Goal: Task Accomplishment & Management: Complete application form

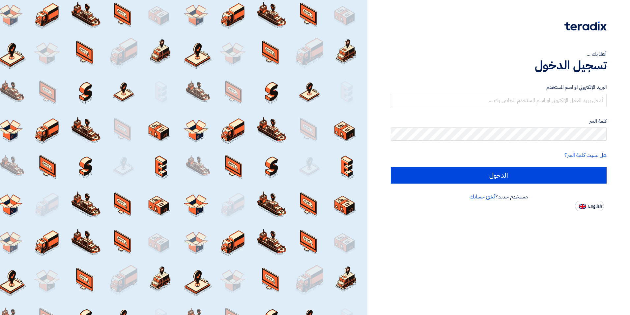
type input "mohamed.saudi@eaec.com.eg"
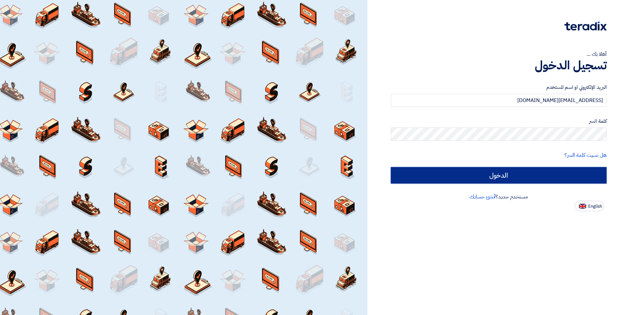
drag, startPoint x: 0, startPoint y: 0, endPoint x: 526, endPoint y: 179, distance: 555.8
click at [526, 179] on input "الدخول" at bounding box center [499, 175] width 216 height 16
type input "Sign in"
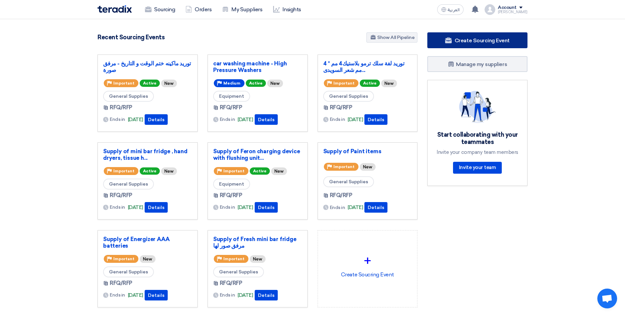
click at [464, 41] on span "Create Sourcing Event" at bounding box center [482, 40] width 55 height 6
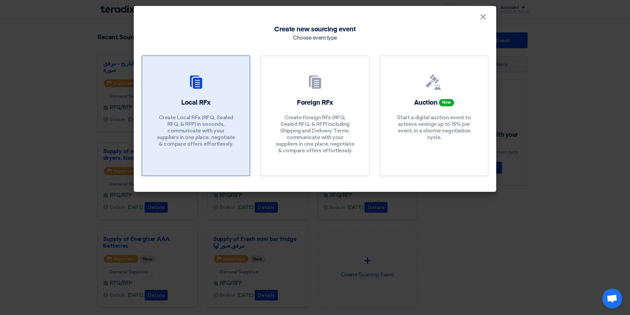
click at [203, 112] on div "Local RFx Create Local RFx (RFQ, Sealed RFQ, & RFP) in seconds, communicate wit…" at bounding box center [196, 124] width 92 height 52
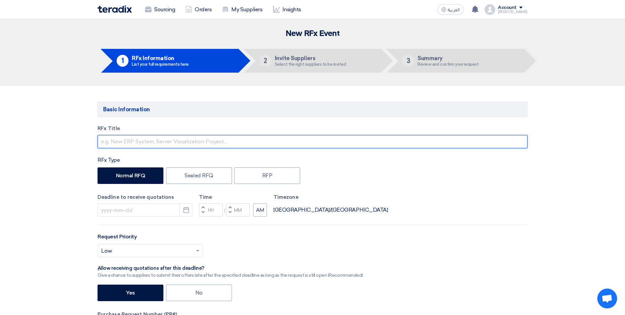
click at [145, 143] on input "text" at bounding box center [313, 141] width 430 height 13
type input "Supply of CCTV"
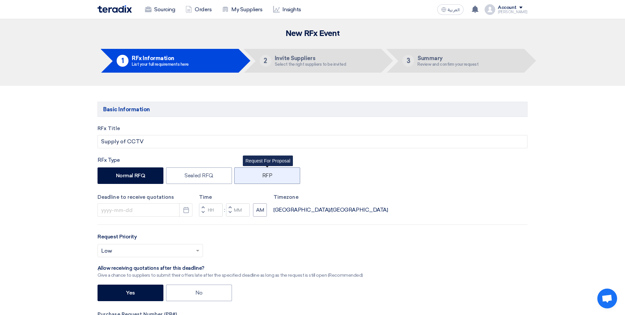
click at [274, 174] on label "RFP" at bounding box center [267, 175] width 66 height 16
click at [267, 174] on input "RFP" at bounding box center [264, 175] width 4 height 4
radio input "true"
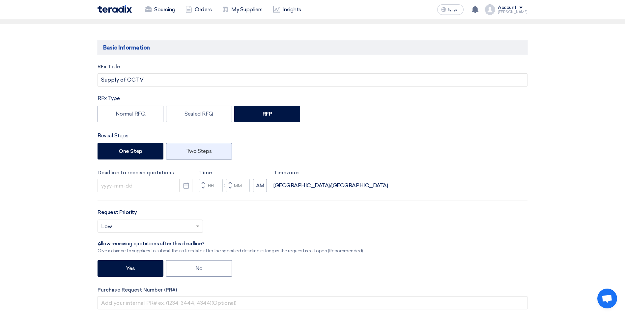
scroll to position [33, 0]
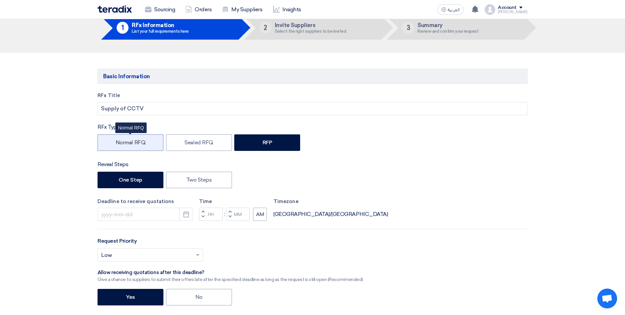
click at [127, 148] on label "Normal RFQ" at bounding box center [131, 142] width 66 height 16
click at [120, 144] on input "Normal RFQ" at bounding box center [118, 142] width 4 height 4
radio input "true"
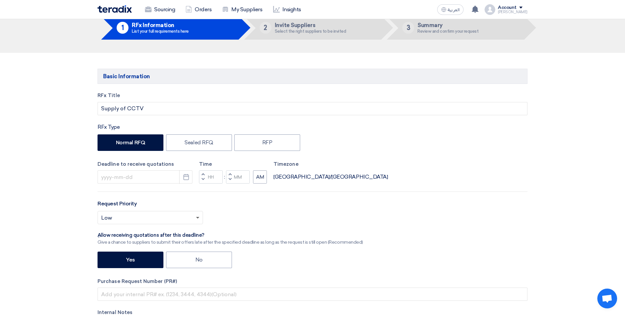
click at [199, 217] on span at bounding box center [197, 218] width 3 height 2
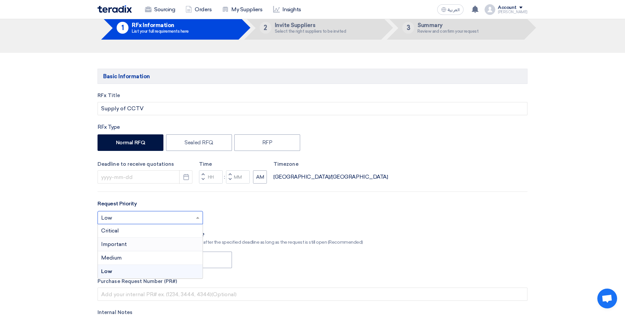
click at [123, 243] on span "Important" at bounding box center [114, 244] width 26 height 6
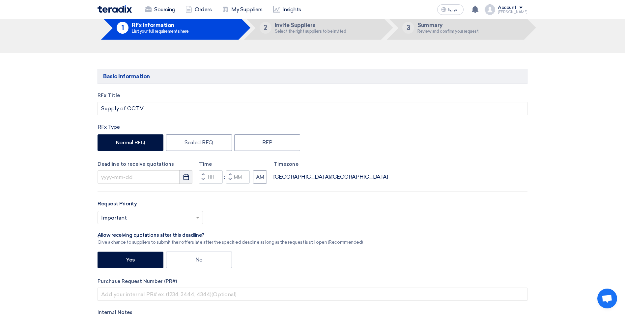
click at [185, 177] on icon "Pick a date" at bounding box center [186, 176] width 7 height 7
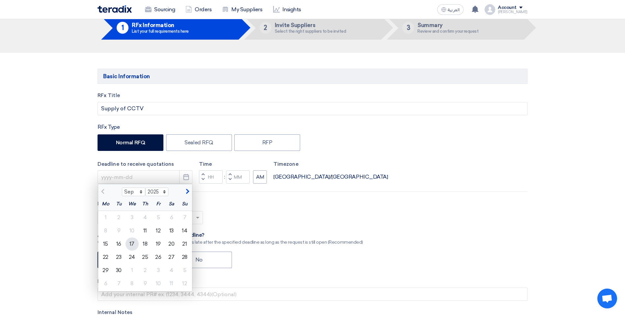
click at [132, 245] on div "17" at bounding box center [132, 243] width 13 height 13
type input "9/17/2025"
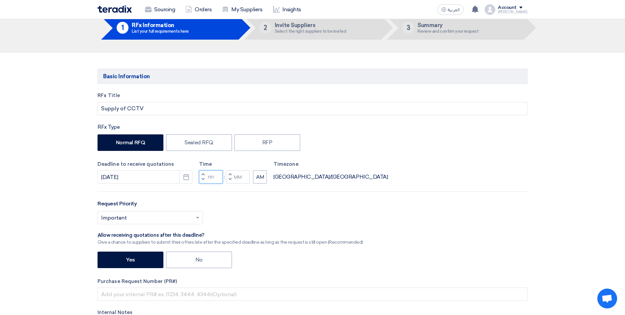
click at [218, 176] on input "Hours" at bounding box center [211, 176] width 24 height 13
type input "05"
click at [242, 178] on div "Time Increment hours 05 Decrement hours : Increment minutes Decrement minutes AM" at bounding box center [233, 171] width 68 height 23
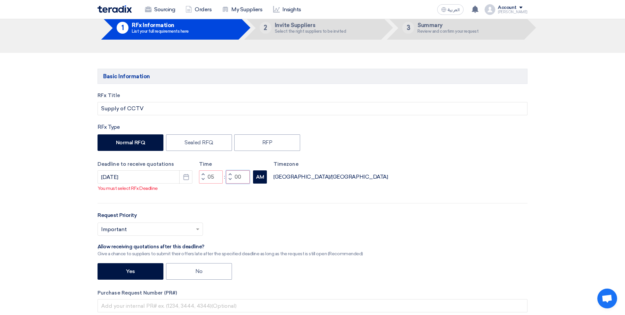
type input "00"
click at [260, 187] on div "RFx Title Supply of CCTV RFx Type Normal RFQ Sealed RFQ RFP Deadline to receive…" at bounding box center [313, 231] width 440 height 278
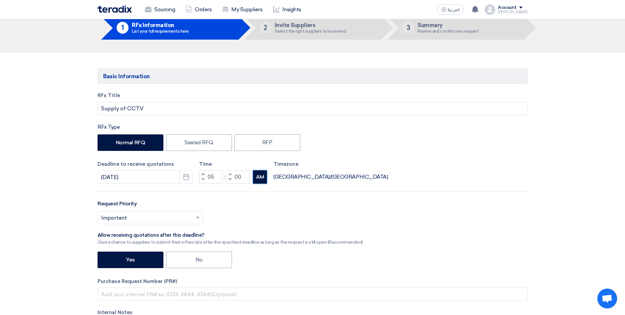
click at [256, 178] on button "AM" at bounding box center [260, 176] width 14 height 13
click at [390, 179] on div "Deadline to receive quotations 9/17/2025 Pick a date Time Increment hours 05 De…" at bounding box center [313, 171] width 430 height 23
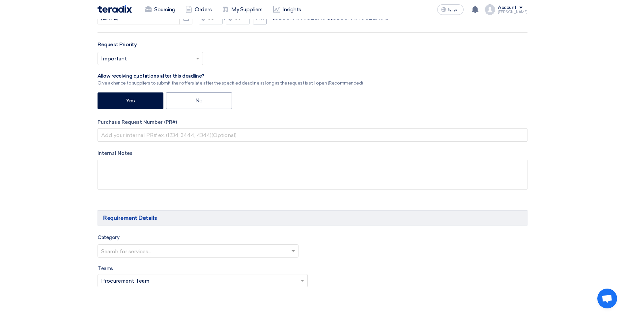
scroll to position [297, 0]
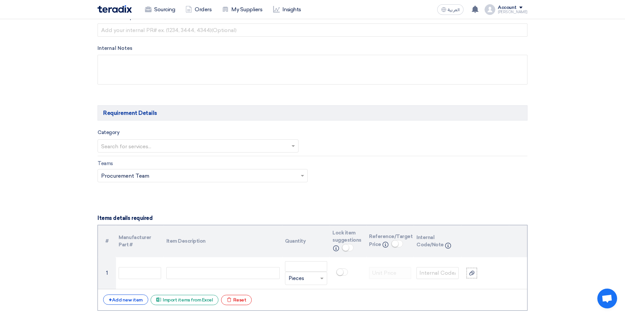
click at [291, 144] on span at bounding box center [294, 146] width 8 height 8
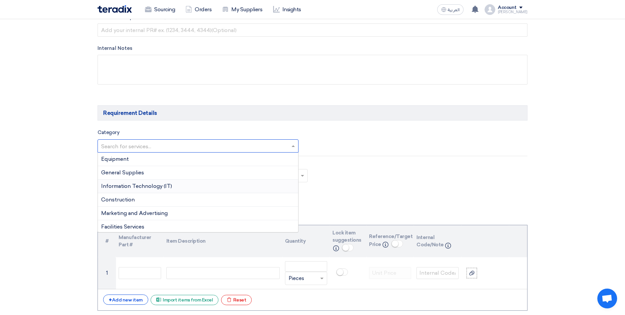
click at [137, 186] on span "Information Technology (IT)" at bounding box center [136, 186] width 71 height 6
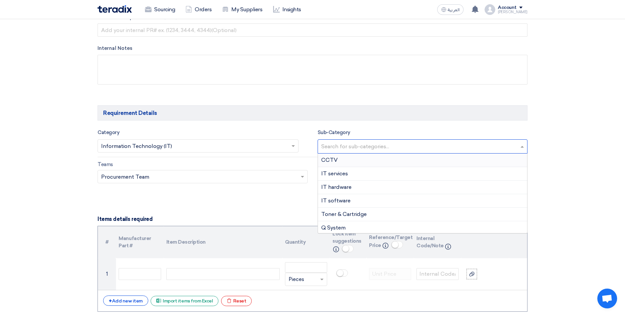
click at [356, 150] on input "text" at bounding box center [423, 146] width 205 height 11
click at [337, 162] on span "CCTV" at bounding box center [329, 160] width 16 height 6
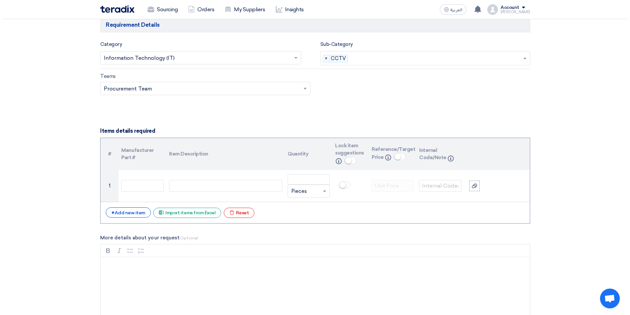
scroll to position [396, 0]
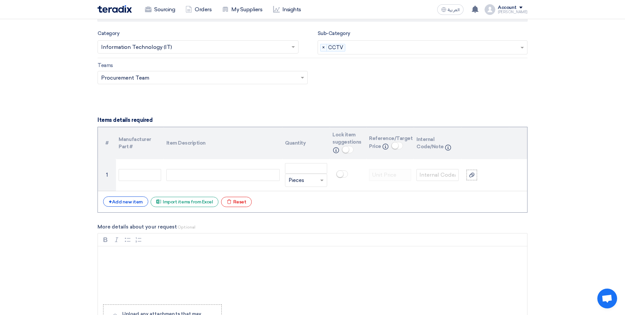
click at [532, 92] on div "Basic Information RFx Title Supply of CCTV RFx Type Normal RFQ Sealed RFQ RFP D…" at bounding box center [313, 255] width 440 height 1104
click at [189, 203] on div "Excel file Import items from Excel" at bounding box center [185, 202] width 68 height 10
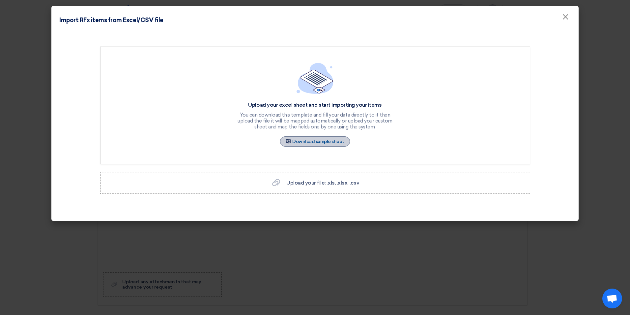
click at [314, 140] on link "Sample Sheet Download sample sheet" at bounding box center [315, 141] width 70 height 10
click at [307, 187] on label "Upload your file: .xls, .xlsx, .csv Upload your file: .xls, .xlsx, .csv" at bounding box center [315, 183] width 430 height 22
click at [0, 0] on input "Upload your file: .xls, .xlsx, .csv Upload your file: .xls, .xlsx, .csv" at bounding box center [0, 0] width 0 height 0
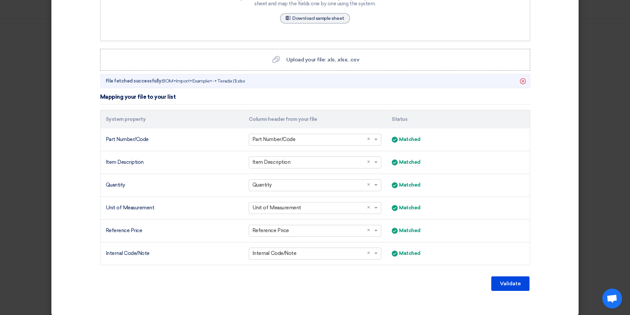
scroll to position [129, 0]
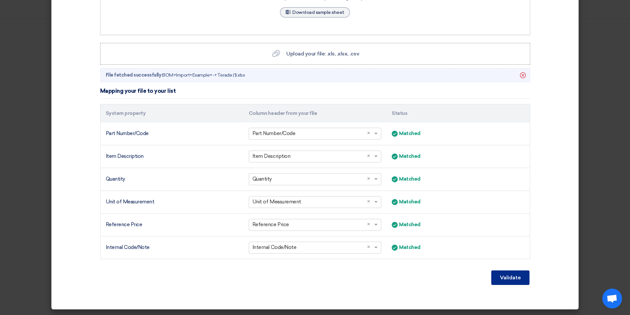
click at [501, 276] on button "Validate" at bounding box center [511, 277] width 38 height 15
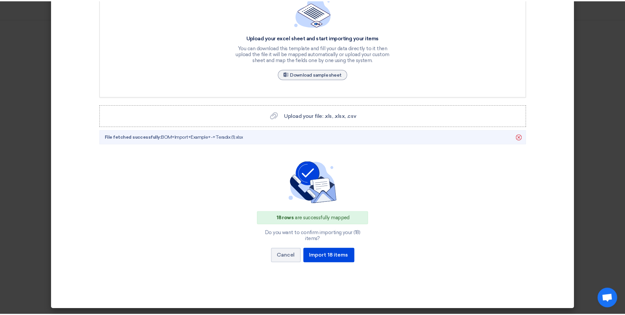
scroll to position [61, 0]
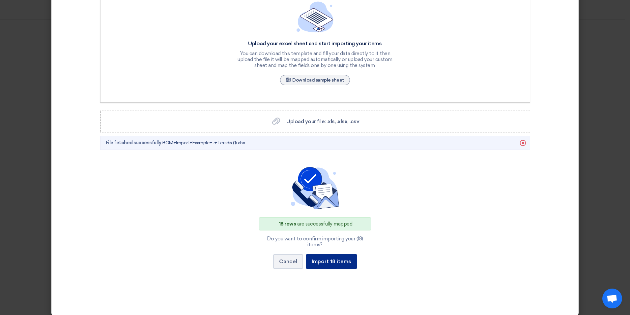
click at [336, 256] on button "Import 18 items" at bounding box center [331, 261] width 51 height 15
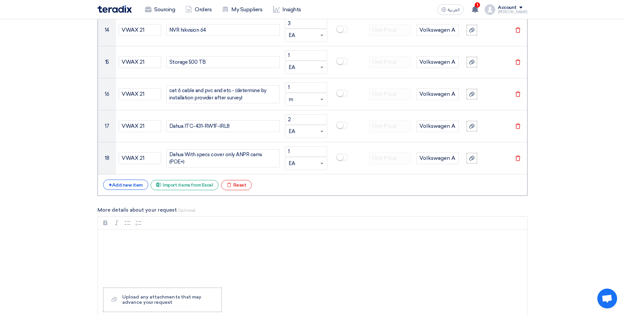
scroll to position [1022, 0]
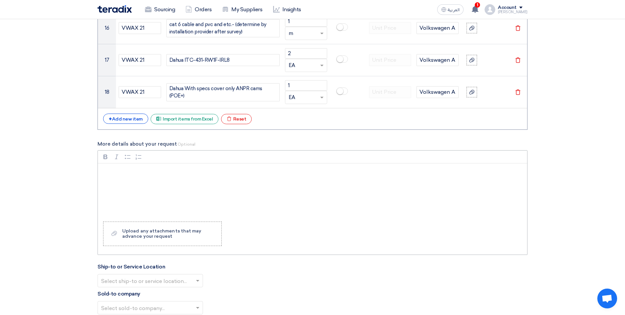
click at [181, 176] on div "Rich Text Editor, main" at bounding box center [313, 189] width 430 height 53
click at [108, 169] on p "Rich Text Editor, main" at bounding box center [315, 172] width 418 height 8
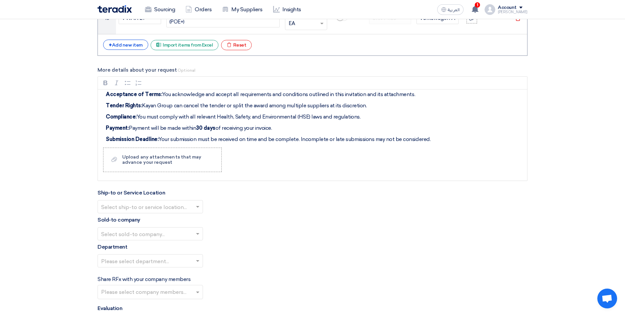
scroll to position [1154, 0]
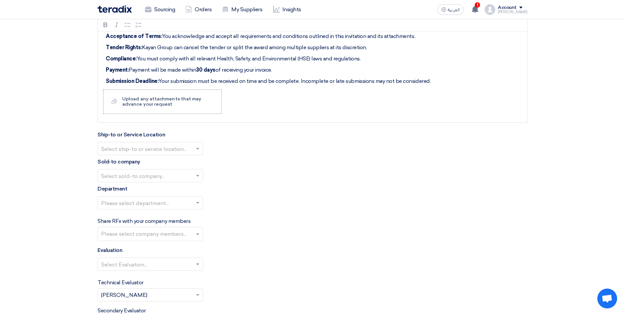
click at [161, 146] on input "text" at bounding box center [147, 149] width 92 height 11
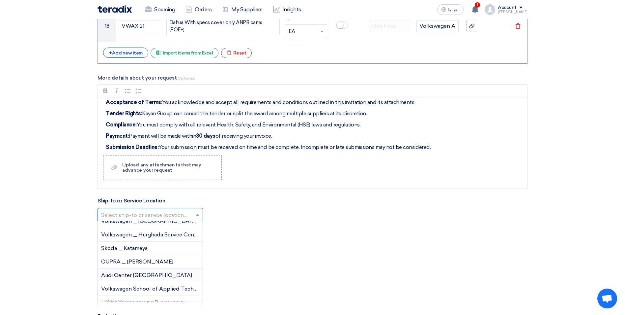
scroll to position [36, 0]
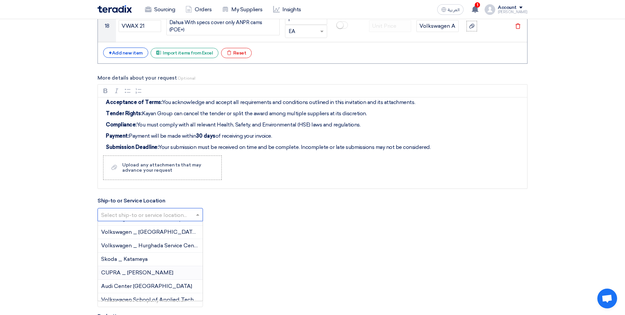
click at [124, 272] on span "CUPRA _ Abou Rawash" at bounding box center [137, 272] width 72 height 6
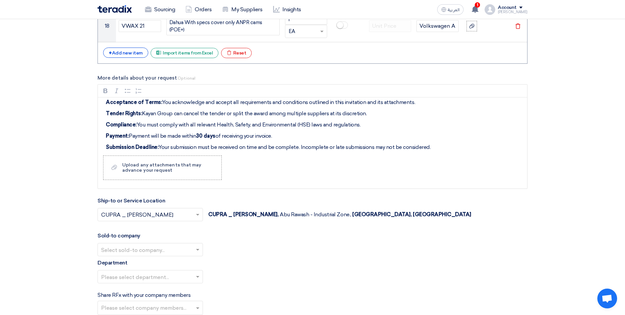
click at [185, 254] on input "text" at bounding box center [147, 250] width 92 height 11
click at [138, 264] on span "Kayan Egypt for Trading & Investment" at bounding box center [149, 262] width 96 height 6
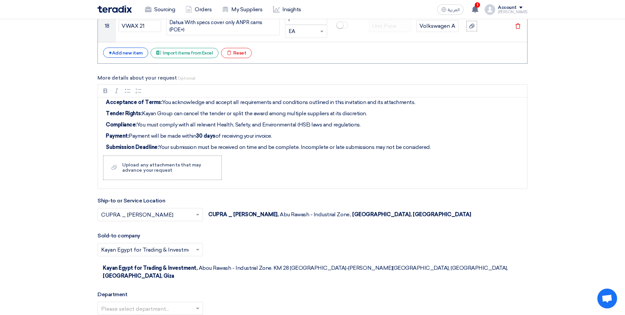
click at [189, 251] on input "text" at bounding box center [147, 250] width 92 height 11
click at [159, 273] on span "Egyptian Automotive and Trading Company" at bounding box center [156, 276] width 110 height 6
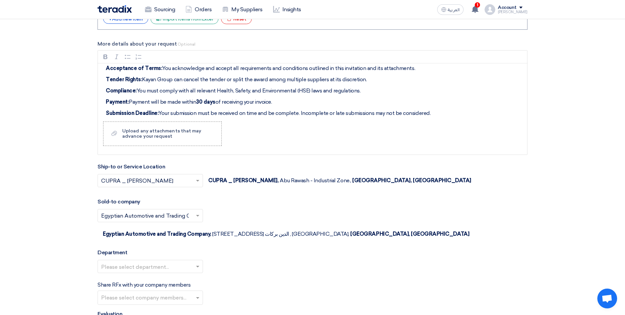
scroll to position [1154, 0]
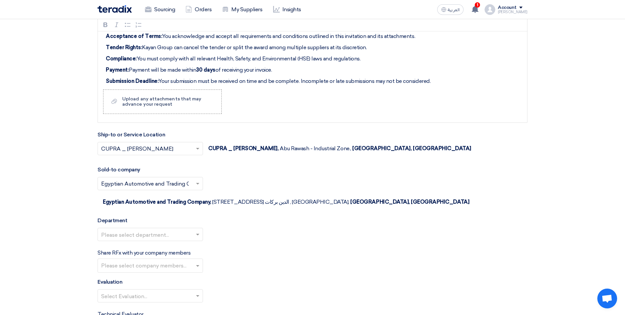
click at [156, 229] on input "text" at bounding box center [147, 234] width 92 height 11
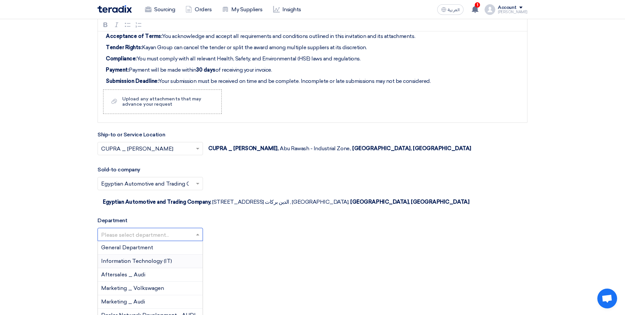
click at [152, 257] on span "Information Technology (IT)" at bounding box center [136, 260] width 71 height 6
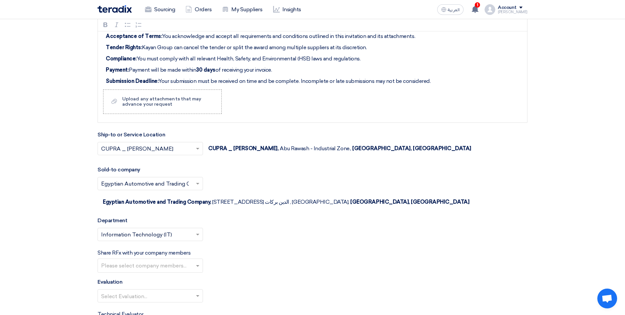
click at [197, 260] on input "text" at bounding box center [151, 265] width 100 height 11
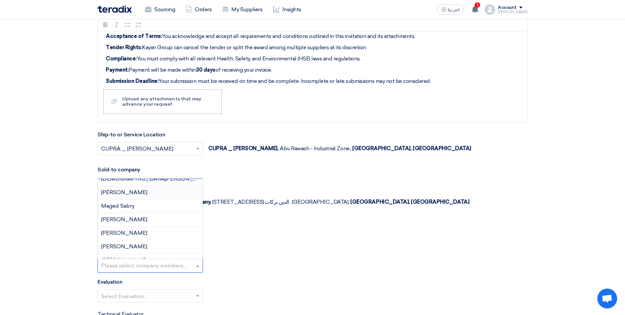
scroll to position [99, 0]
click at [127, 191] on span "Maged Sabry" at bounding box center [117, 194] width 33 height 6
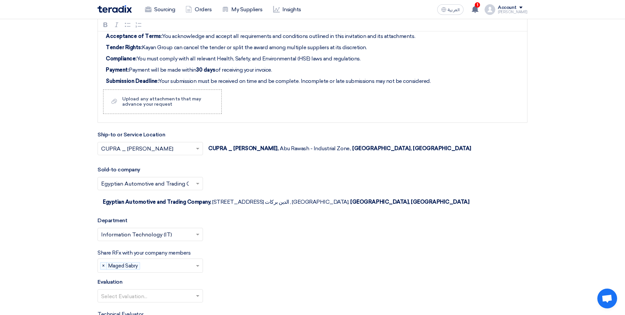
click at [196, 261] on span at bounding box center [199, 265] width 8 height 8
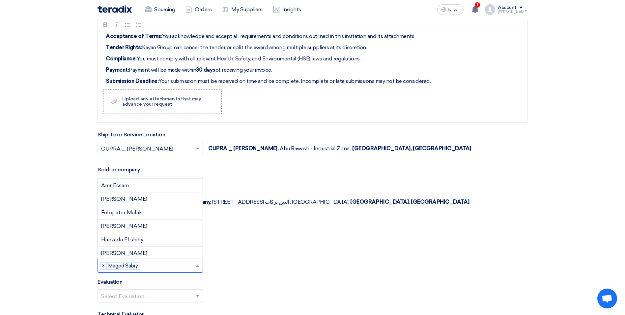
scroll to position [51, 0]
click at [129, 198] on span "Haytham Farouk" at bounding box center [124, 201] width 46 height 6
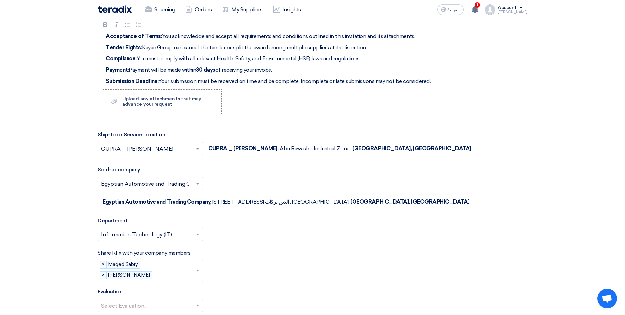
scroll to position [1187, 0]
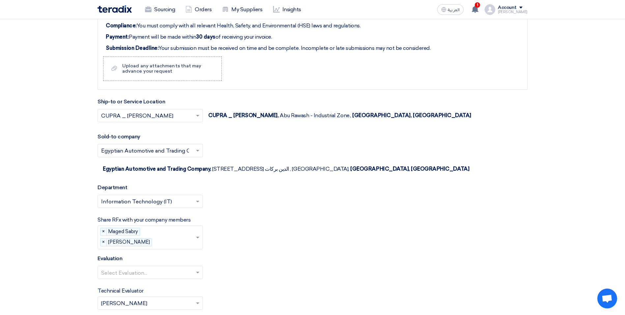
click at [198, 268] on span at bounding box center [199, 272] width 8 height 8
click at [234, 265] on div "Select Evaluation... 100% Price (VAT Included)" at bounding box center [313, 274] width 430 height 18
click at [168, 267] on input "text" at bounding box center [147, 272] width 92 height 11
click at [157, 282] on span "100% Price (VAT Included)" at bounding box center [134, 285] width 66 height 6
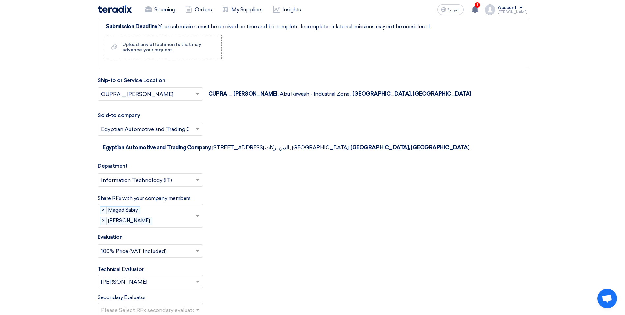
scroll to position [1220, 0]
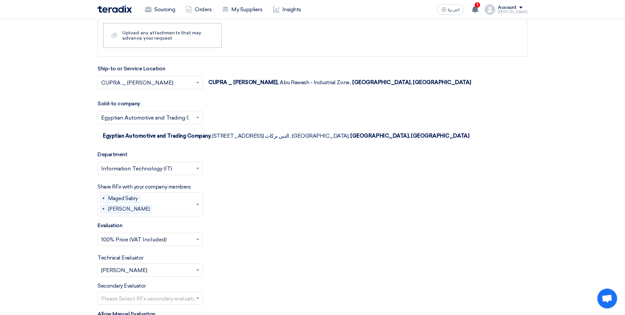
click at [190, 265] on input "text" at bounding box center [147, 270] width 92 height 11
click at [126, 293] on span "Maged Sabry" at bounding box center [117, 296] width 33 height 6
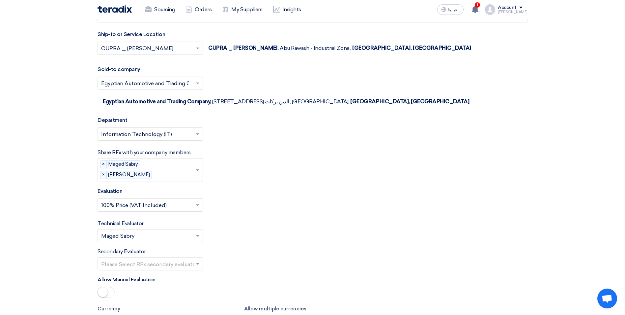
scroll to position [1286, 0]
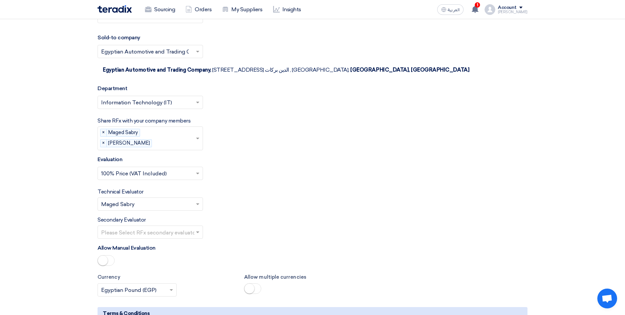
click at [186, 227] on input "text" at bounding box center [147, 232] width 92 height 11
click at [127, 265] on div "[PERSON_NAME]" at bounding box center [150, 271] width 105 height 13
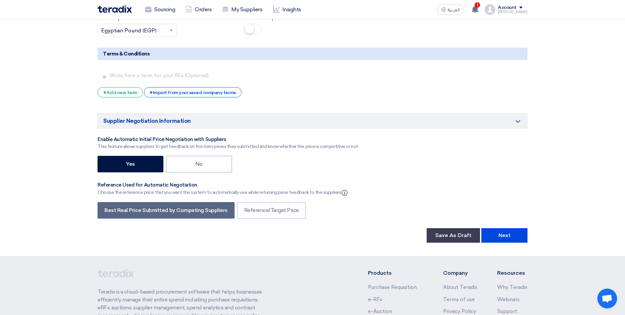
scroll to position [1550, 0]
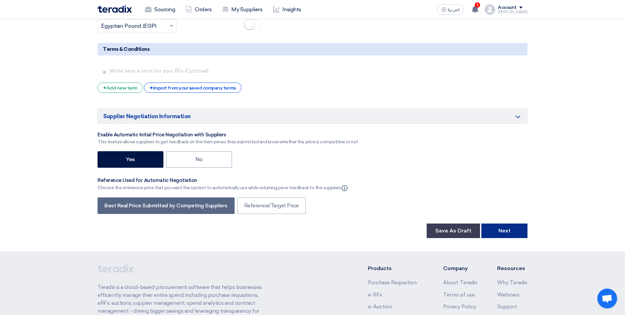
click at [511, 223] on button "Next" at bounding box center [505, 230] width 46 height 15
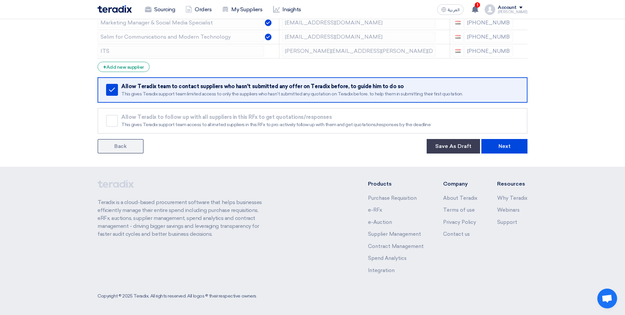
scroll to position [465, 0]
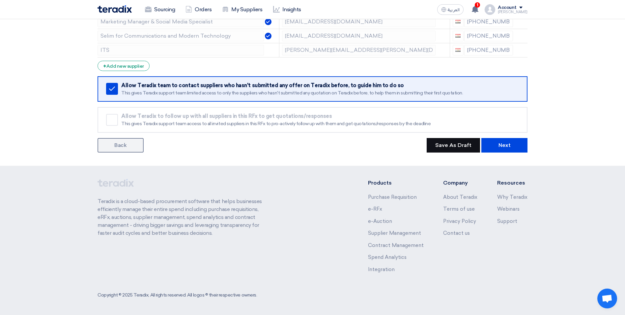
click at [454, 147] on button "Save As Draft" at bounding box center [453, 145] width 53 height 15
click at [480, 5] on span "1" at bounding box center [477, 4] width 5 height 5
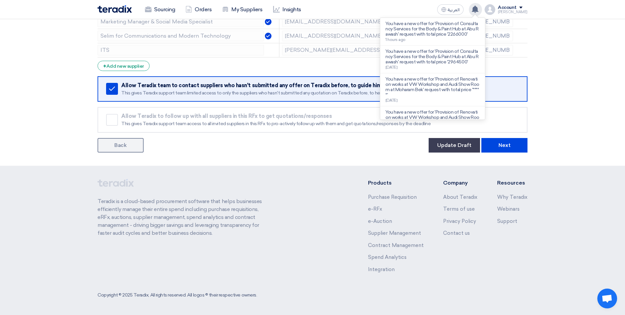
click at [479, 11] on use at bounding box center [475, 9] width 7 height 7
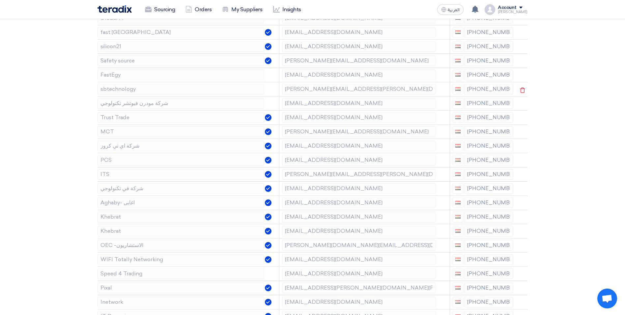
scroll to position [168, 0]
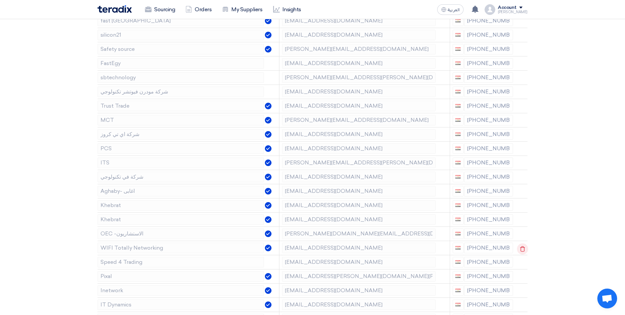
click at [522, 250] on icon at bounding box center [522, 248] width 11 height 11
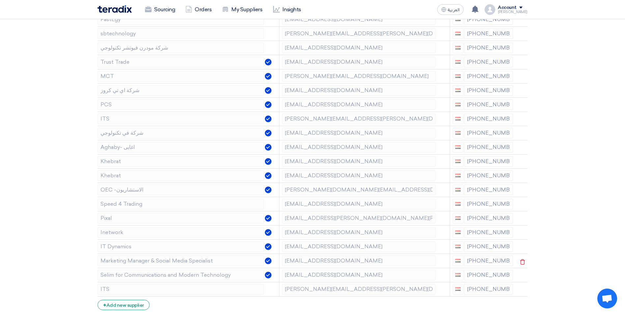
scroll to position [201, 0]
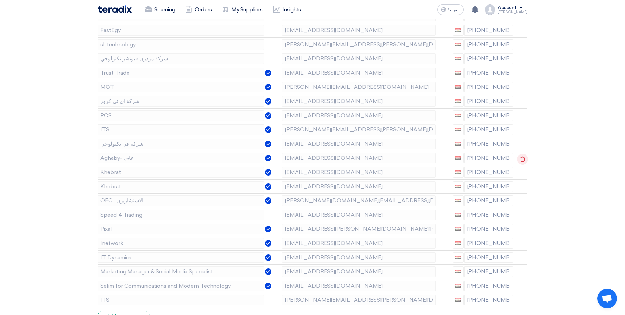
click at [523, 158] on icon at bounding box center [522, 158] width 11 height 11
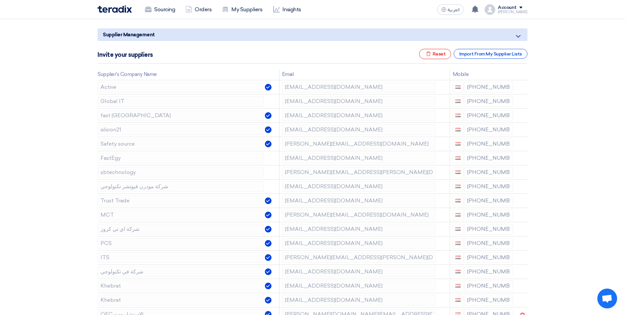
scroll to position [69, 0]
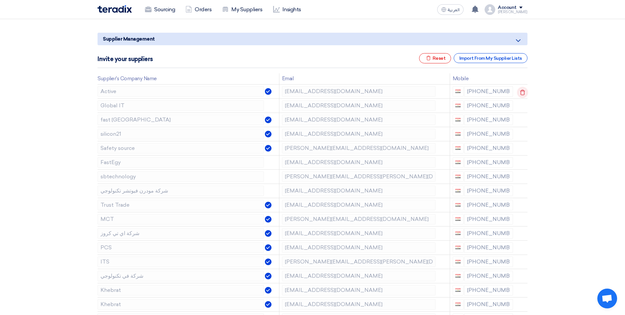
click at [522, 91] on icon at bounding box center [522, 92] width 11 height 11
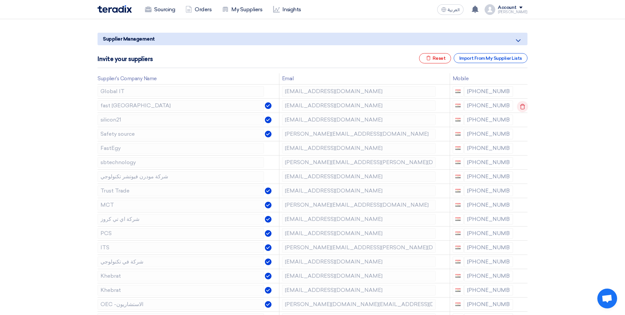
click at [524, 108] on use at bounding box center [523, 107] width 5 height 6
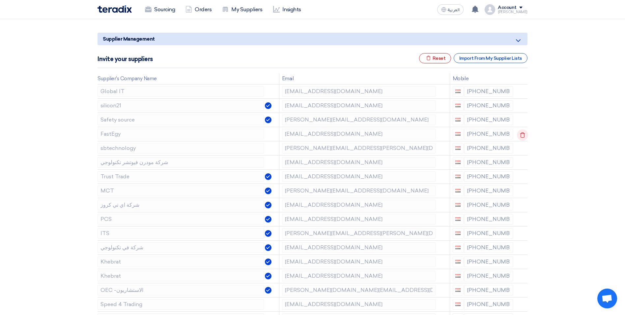
click at [524, 136] on icon at bounding box center [522, 134] width 11 height 11
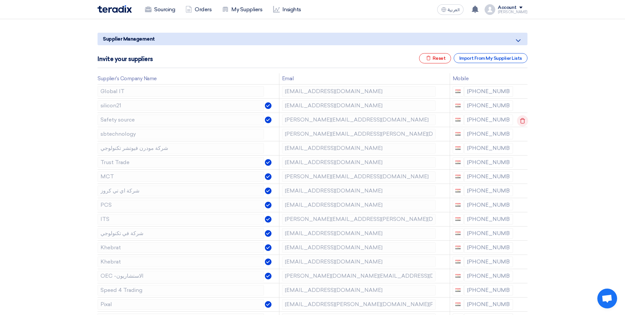
click at [525, 121] on icon at bounding box center [522, 120] width 11 height 11
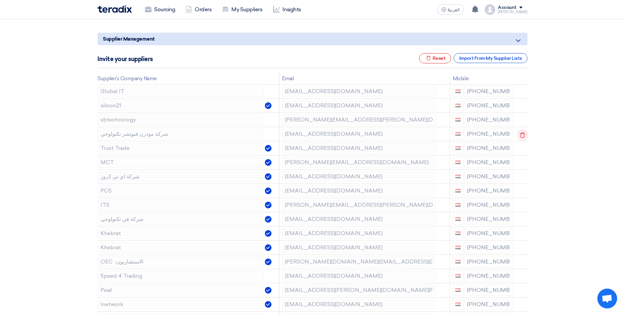
click at [521, 135] on use at bounding box center [523, 135] width 5 height 6
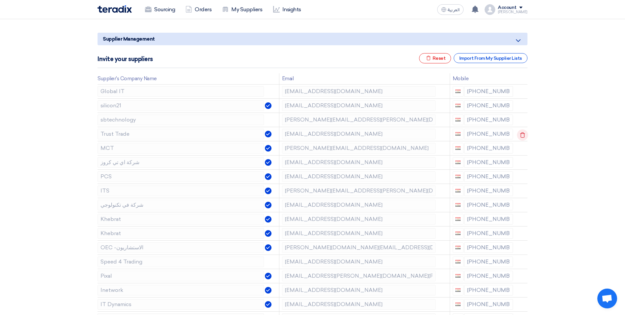
click at [522, 137] on icon at bounding box center [522, 134] width 11 height 11
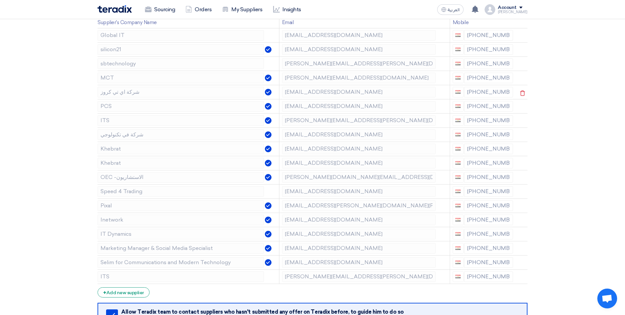
scroll to position [135, 0]
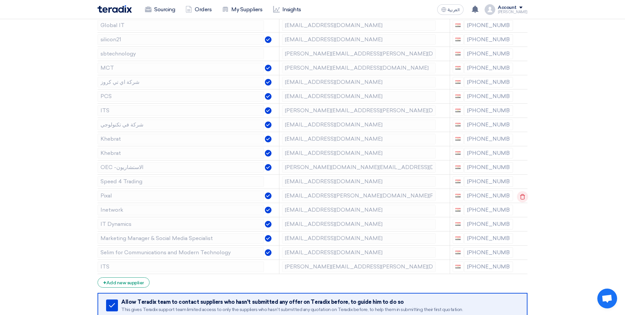
click at [522, 195] on use at bounding box center [523, 197] width 5 height 6
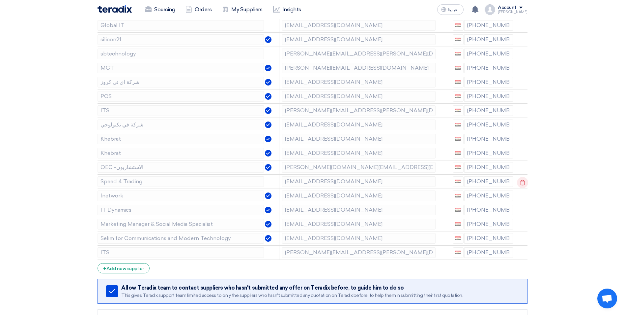
click at [524, 181] on use at bounding box center [523, 182] width 5 height 6
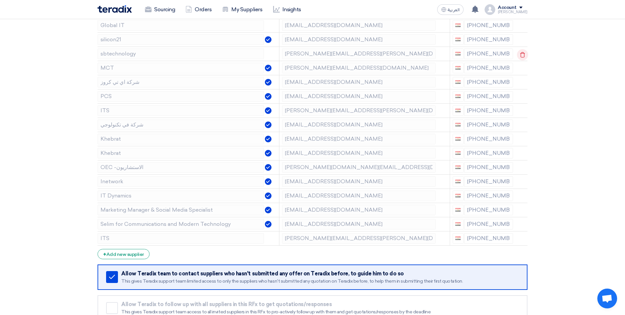
click at [521, 56] on icon at bounding box center [522, 54] width 11 height 11
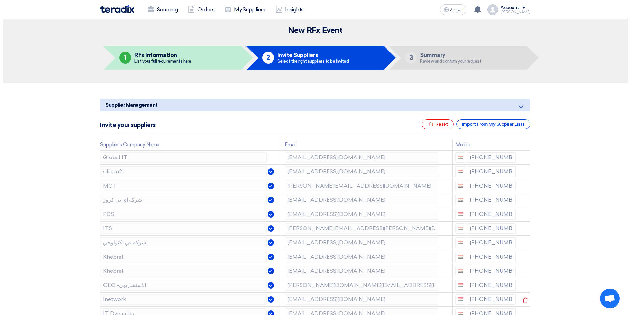
scroll to position [36, 0]
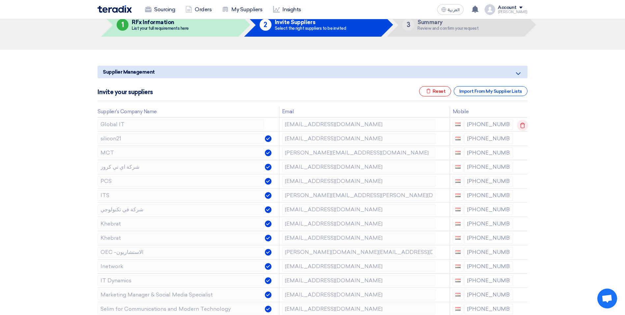
click at [522, 126] on icon at bounding box center [522, 125] width 11 height 11
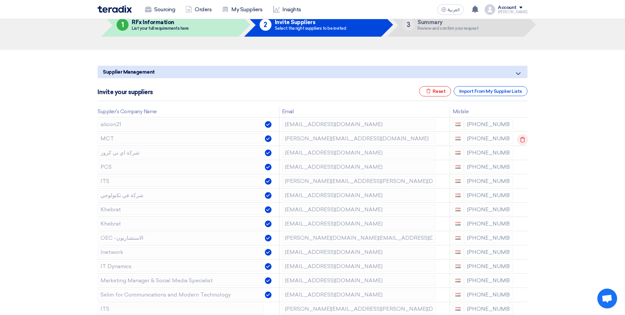
click at [522, 137] on icon at bounding box center [522, 139] width 11 height 11
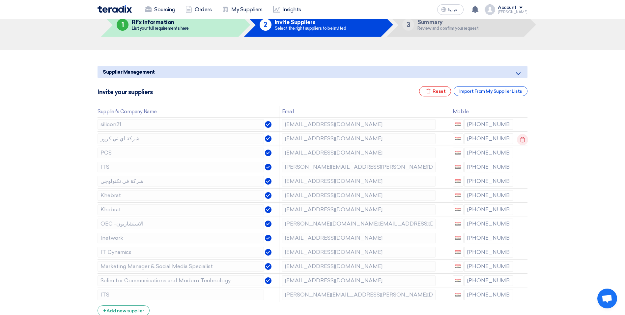
click at [522, 140] on icon at bounding box center [522, 139] width 11 height 11
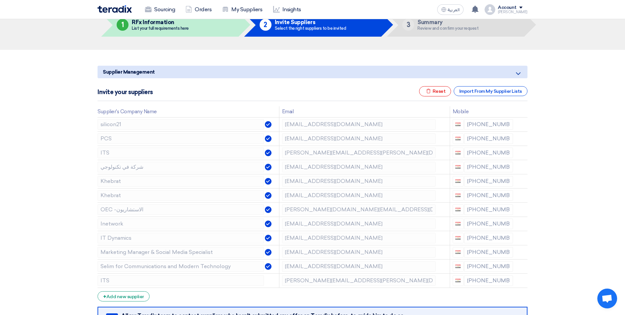
click at [0, 0] on icon at bounding box center [0, 0] width 0 height 0
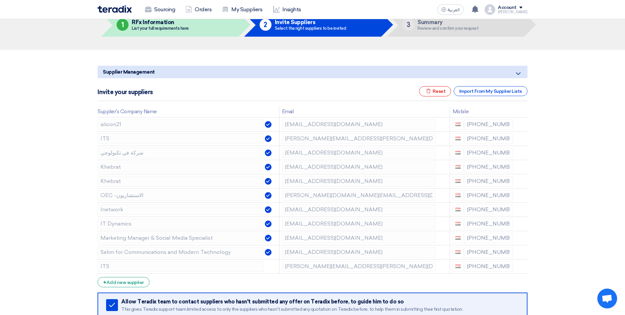
click at [0, 0] on icon at bounding box center [0, 0] width 0 height 0
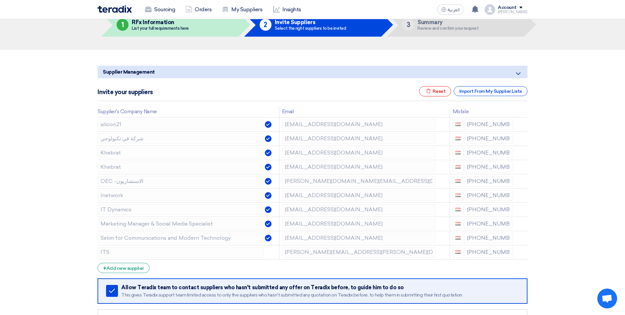
click at [0, 0] on icon at bounding box center [0, 0] width 0 height 0
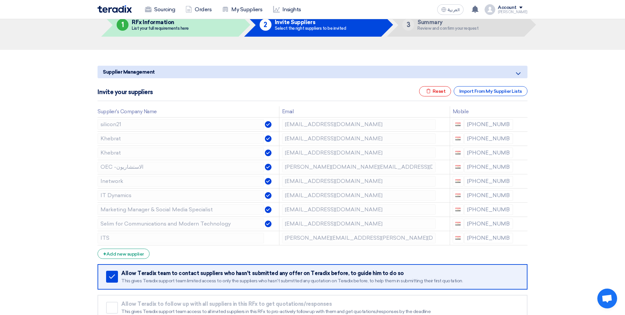
click at [0, 0] on icon at bounding box center [0, 0] width 0 height 0
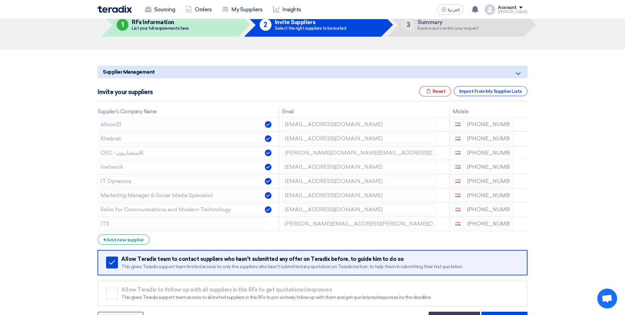
click at [0, 0] on icon at bounding box center [0, 0] width 0 height 0
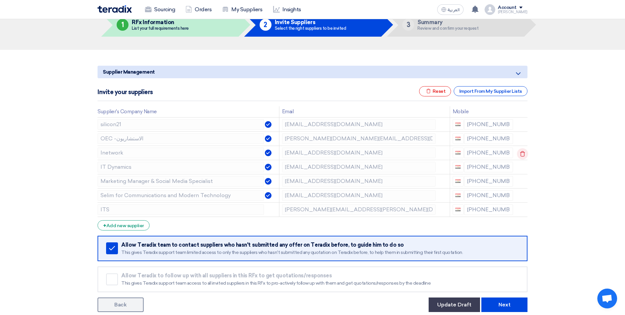
click at [520, 152] on icon at bounding box center [522, 153] width 11 height 11
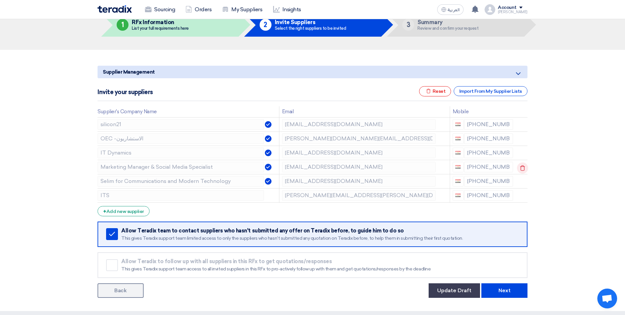
click at [523, 167] on icon at bounding box center [522, 167] width 11 height 11
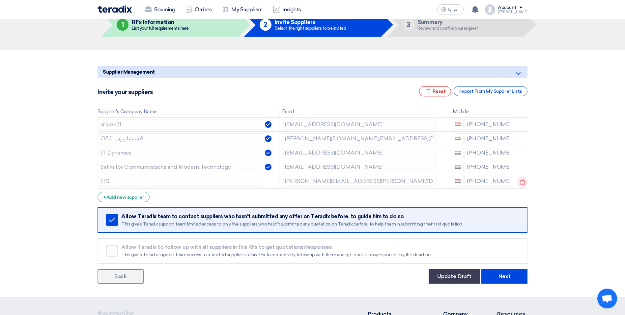
click at [520, 182] on icon at bounding box center [522, 181] width 11 height 11
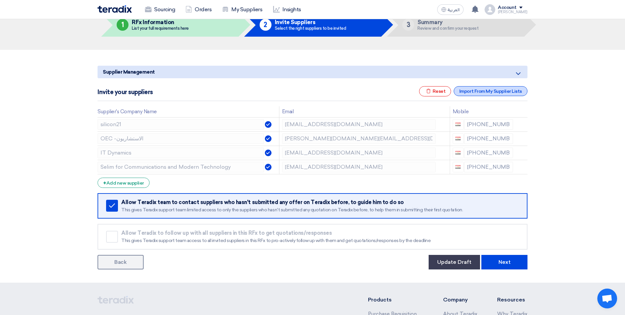
click at [501, 90] on div "Import From My Supplier Lists" at bounding box center [491, 91] width 74 height 10
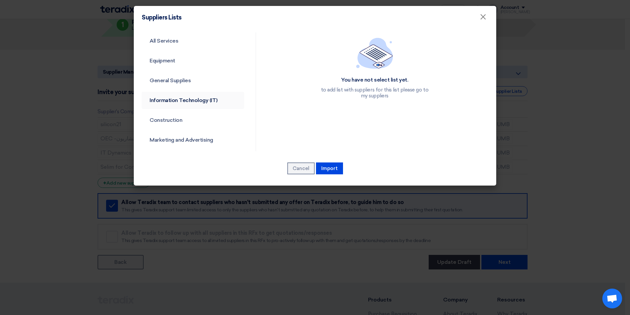
click at [173, 95] on link "Information Technology (IT)" at bounding box center [193, 100] width 103 height 17
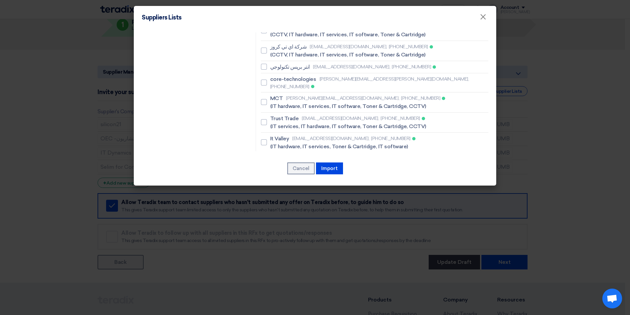
scroll to position [626, 0]
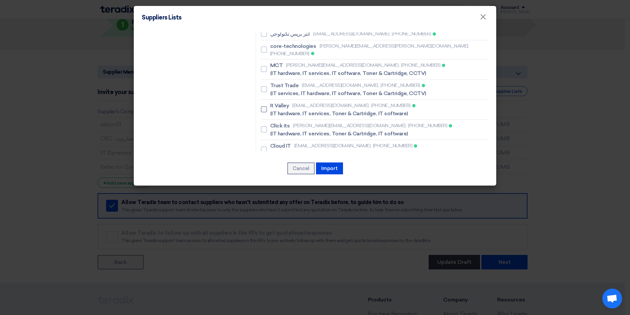
click at [262, 106] on div at bounding box center [264, 109] width 6 height 6
click at [270, 107] on input "It Valley ali.ewida@it-valley.com, +201113334707 (IT hardware, IT services, Ton…" at bounding box center [272, 109] width 4 height 4
checkbox input "true"
click at [261, 126] on div at bounding box center [264, 129] width 6 height 6
click at [270, 127] on input "Click its ahmed.habib@click-group.com, +201099489947 (IT hardware, IT services,…" at bounding box center [272, 129] width 4 height 4
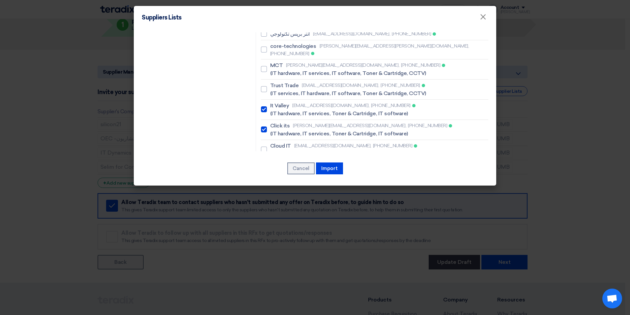
checkbox input "true"
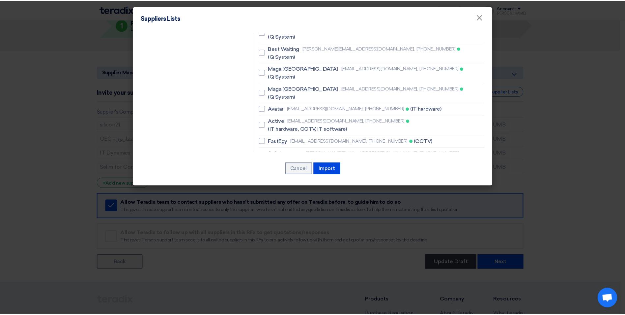
scroll to position [1046, 0]
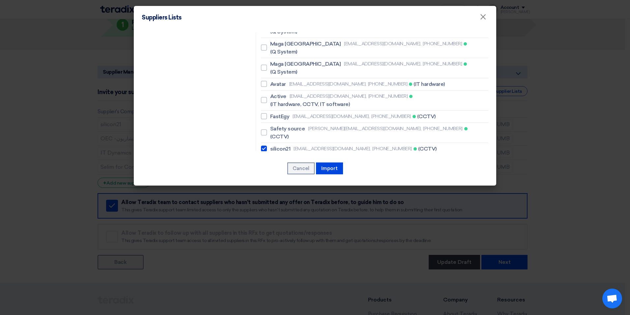
click at [263, 290] on div at bounding box center [264, 293] width 6 height 6
click at [270, 291] on input "united united4eng@gmail.com, +201225700092 (IT software)" at bounding box center [272, 293] width 4 height 4
checkbox input "true"
click at [334, 169] on button "Import" at bounding box center [329, 168] width 27 height 12
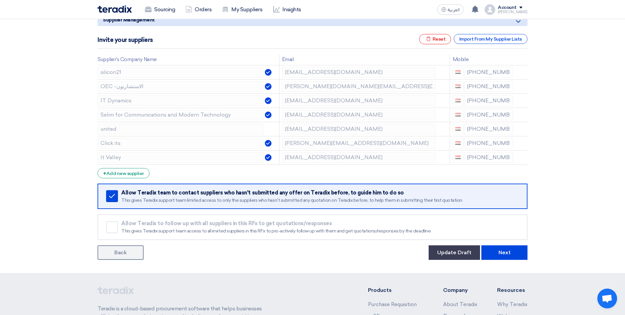
scroll to position [102, 0]
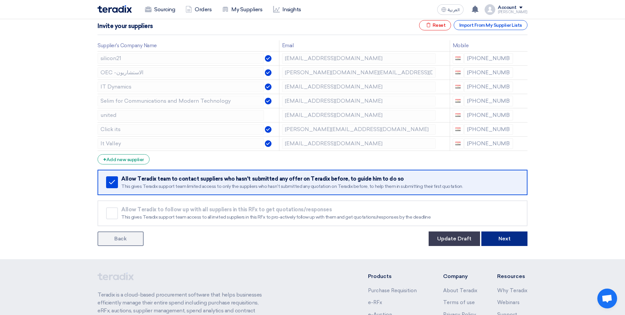
click at [511, 238] on button "Next" at bounding box center [505, 238] width 46 height 15
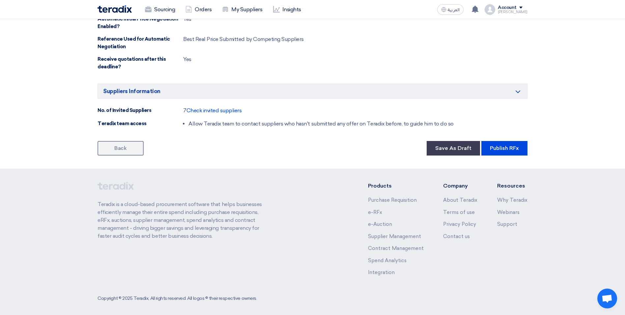
scroll to position [739, 0]
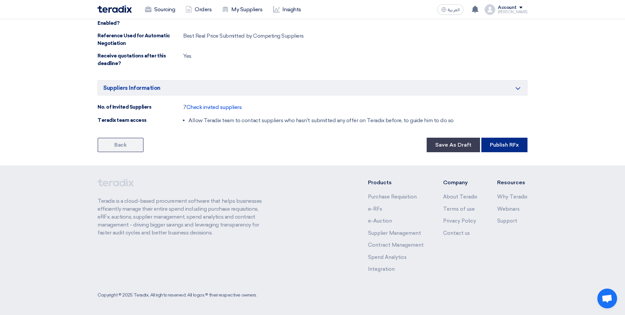
click at [512, 147] on button "Publish RFx" at bounding box center [505, 144] width 46 height 15
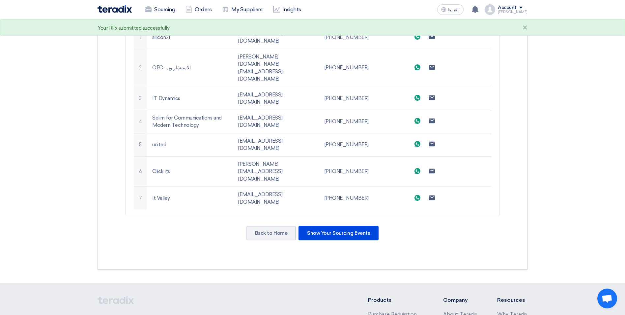
scroll to position [264, 0]
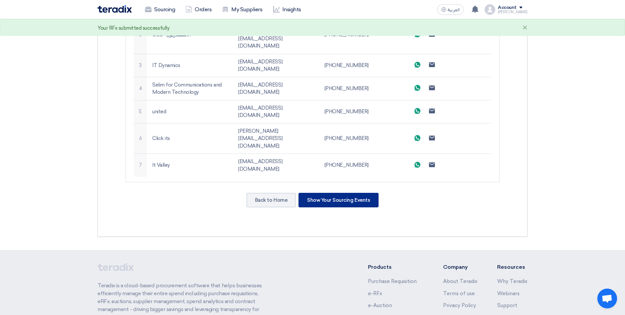
click at [338, 193] on div "Show Your Sourcing Events" at bounding box center [339, 200] width 80 height 15
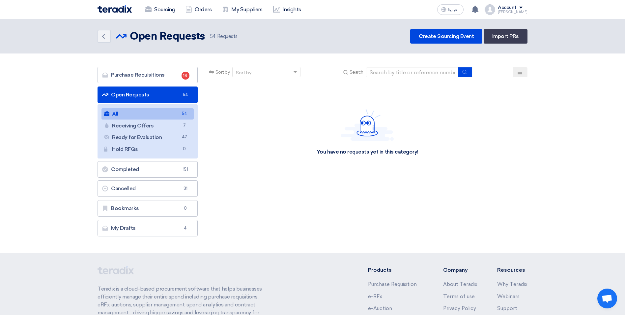
click at [162, 118] on link "All All 54" at bounding box center [148, 113] width 92 height 11
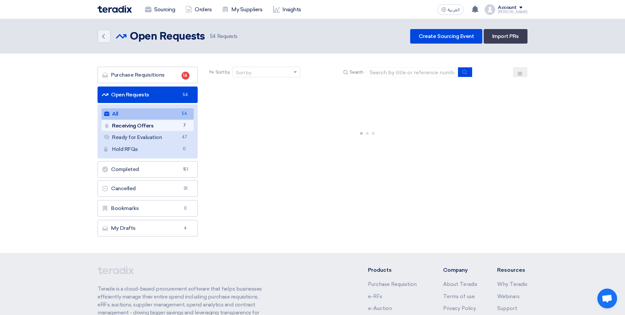
click at [145, 130] on link "Receiving Offers Receiving Offers 7" at bounding box center [148, 125] width 92 height 11
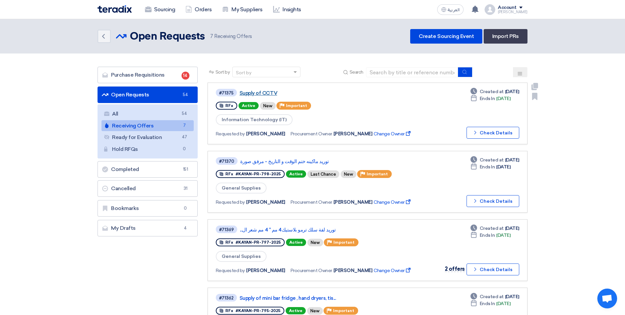
click at [260, 91] on link "Supply of CCTV" at bounding box center [322, 93] width 165 height 6
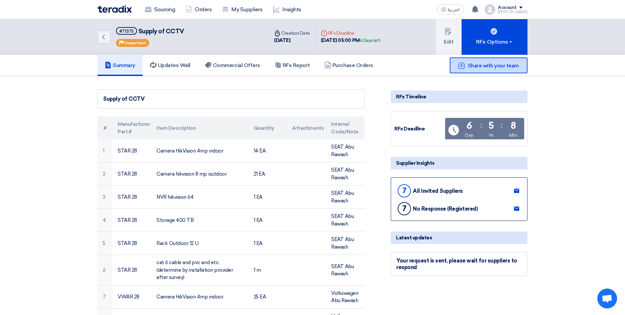
click at [499, 66] on span "Share with your team" at bounding box center [493, 65] width 51 height 6
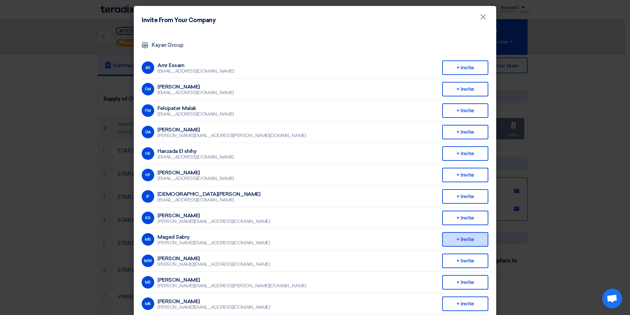
click at [468, 238] on div "+ Invite" at bounding box center [465, 239] width 46 height 15
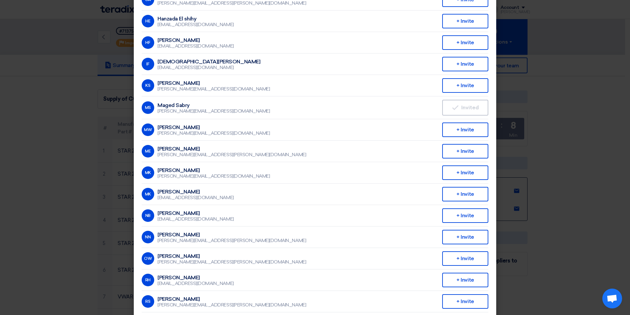
scroll to position [121, 0]
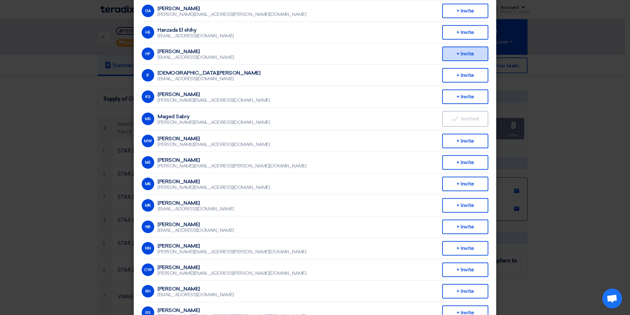
click at [454, 55] on div "+ Invite" at bounding box center [465, 53] width 46 height 15
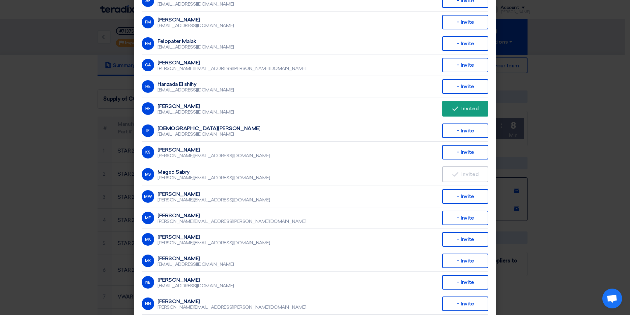
scroll to position [55, 0]
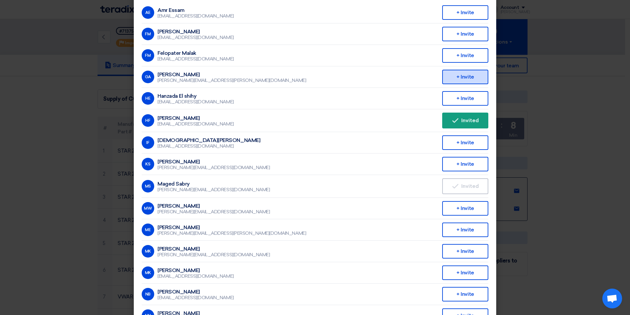
click at [466, 76] on div "+ Invite" at bounding box center [465, 77] width 46 height 15
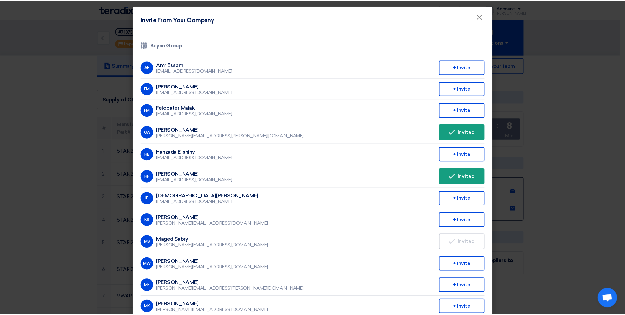
scroll to position [0, 0]
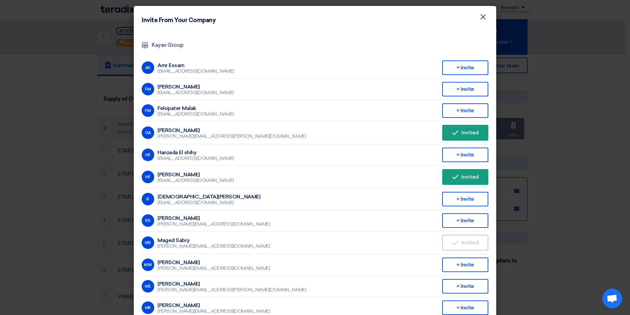
click at [480, 15] on span "×" at bounding box center [483, 18] width 7 height 13
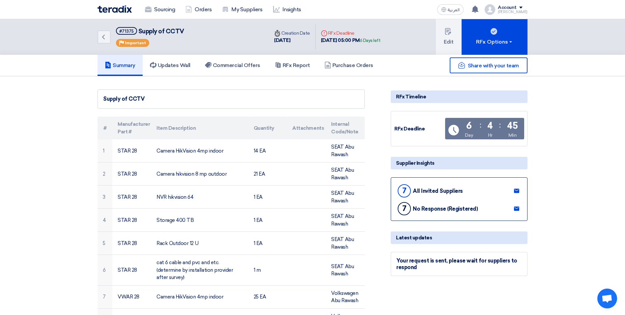
click at [447, 37] on button "Edit" at bounding box center [449, 37] width 26 height 36
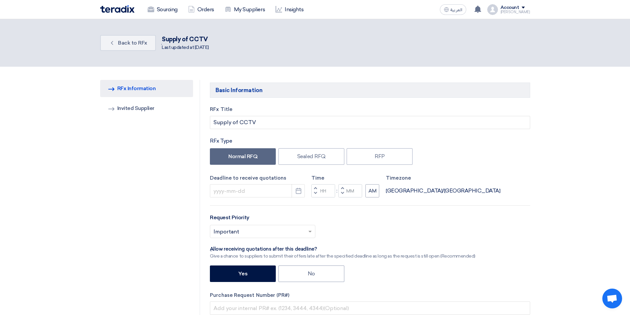
type input "9/17/2025"
type input "05"
type input "00"
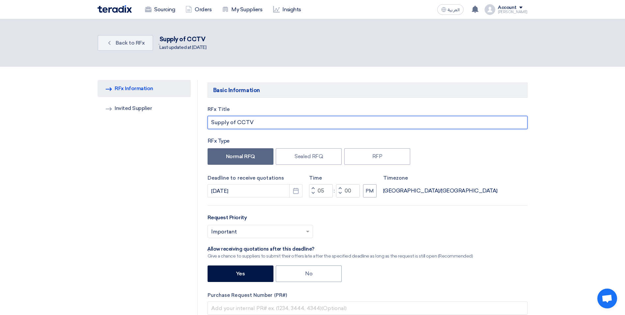
click at [229, 121] on input "Supply of CCTV" at bounding box center [368, 122] width 320 height 13
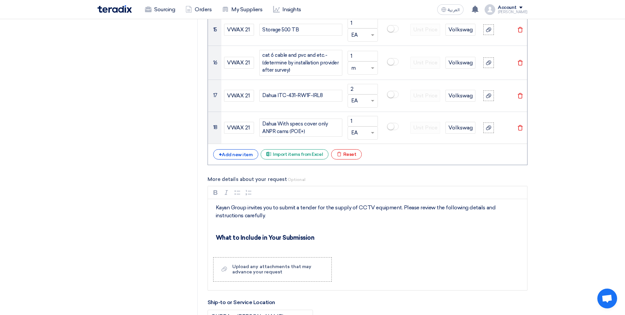
scroll to position [1088, 0]
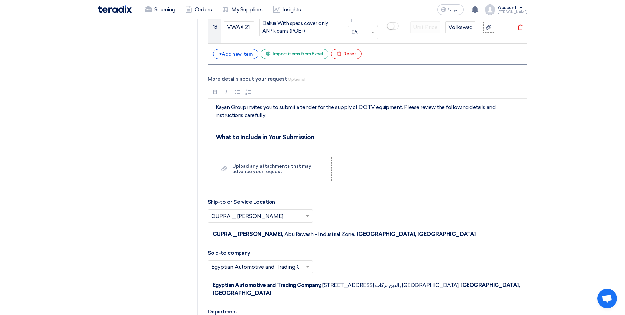
type input "Supply and Install of CCTV"
click at [349, 107] on p "Kayan Group invites you to submit a tender for the supply of CCTV equipment. Pl…" at bounding box center [370, 111] width 309 height 16
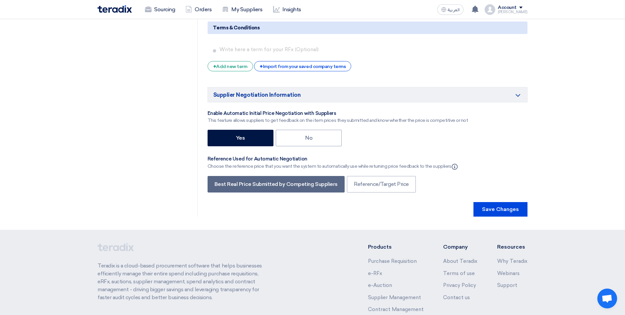
scroll to position [1646, 0]
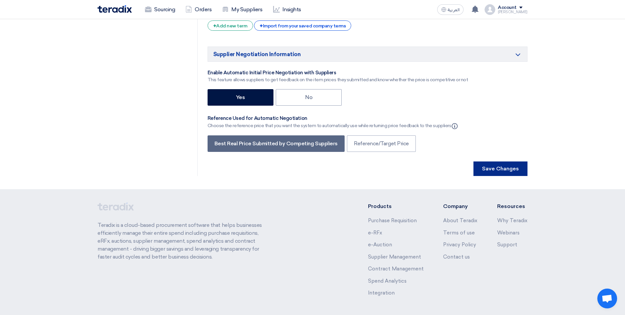
click at [518, 161] on button "Save Changes" at bounding box center [501, 168] width 54 height 15
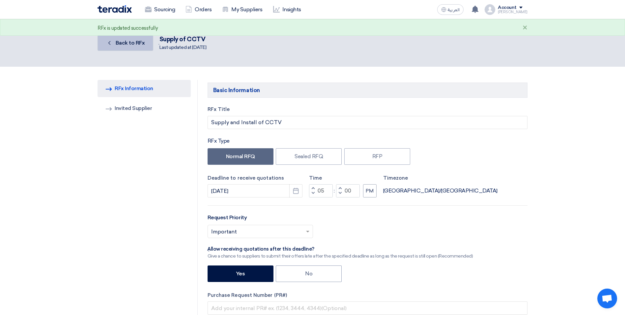
click at [141, 45] on span "Back to RFx" at bounding box center [130, 43] width 29 height 6
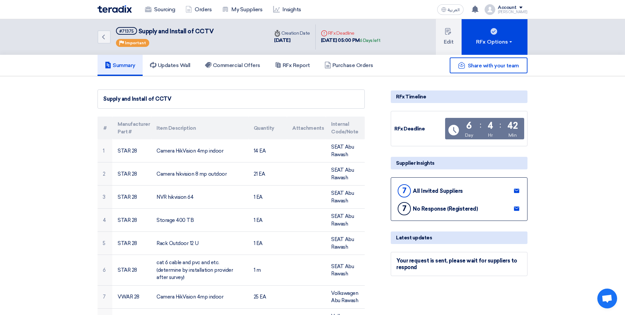
click at [174, 29] on span "Supply and Install of CCTV" at bounding box center [176, 31] width 76 height 7
drag, startPoint x: 174, startPoint y: 29, endPoint x: 169, endPoint y: 30, distance: 5.4
click at [169, 30] on span "Supply and Install of CCTV" at bounding box center [176, 31] width 76 height 7
click at [174, 30] on span "Supply and Install of CCTV" at bounding box center [176, 31] width 76 height 7
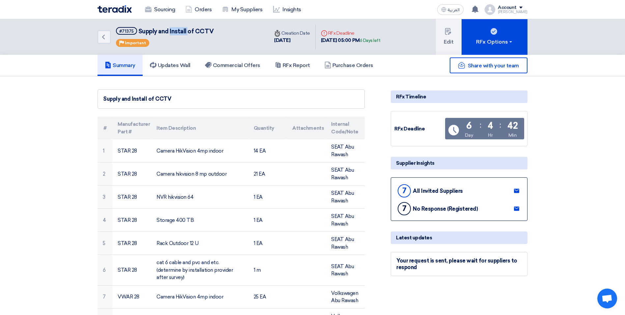
click at [174, 30] on span "Supply and Install of CCTV" at bounding box center [176, 31] width 76 height 7
copy span "Install"
click at [238, 41] on div "Back #71375 Supply and Install of CCTV Priority Important" at bounding box center [183, 37] width 171 height 36
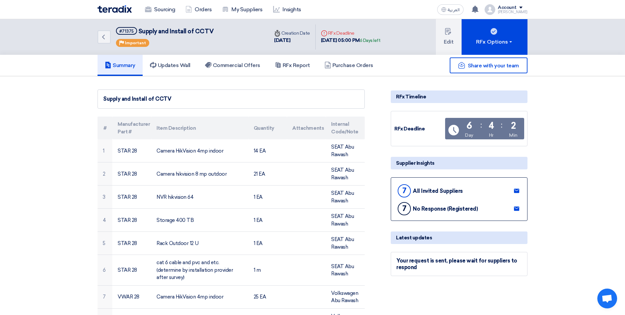
click at [168, 11] on link "Sourcing" at bounding box center [160, 9] width 41 height 15
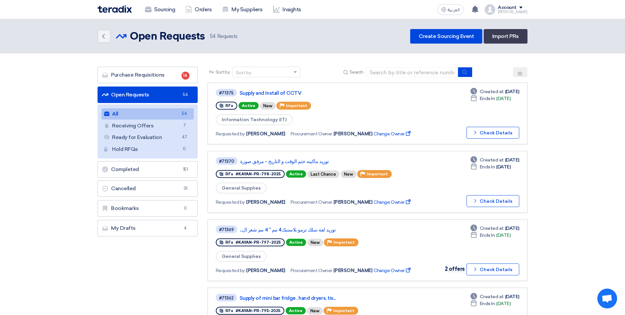
click at [479, 9] on use at bounding box center [475, 9] width 7 height 7
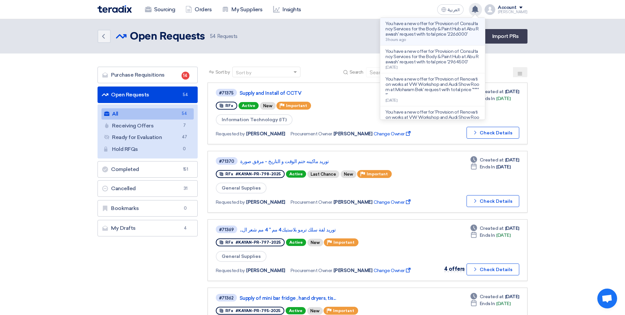
click at [454, 32] on p "You have a new offer for 'Provision of Consultancy Services for the Body & Pain…" at bounding box center [433, 29] width 94 height 16
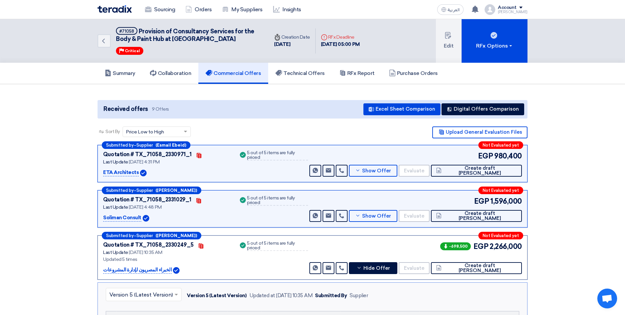
click at [117, 10] on img at bounding box center [115, 9] width 34 height 8
